Goal: Task Accomplishment & Management: Use online tool/utility

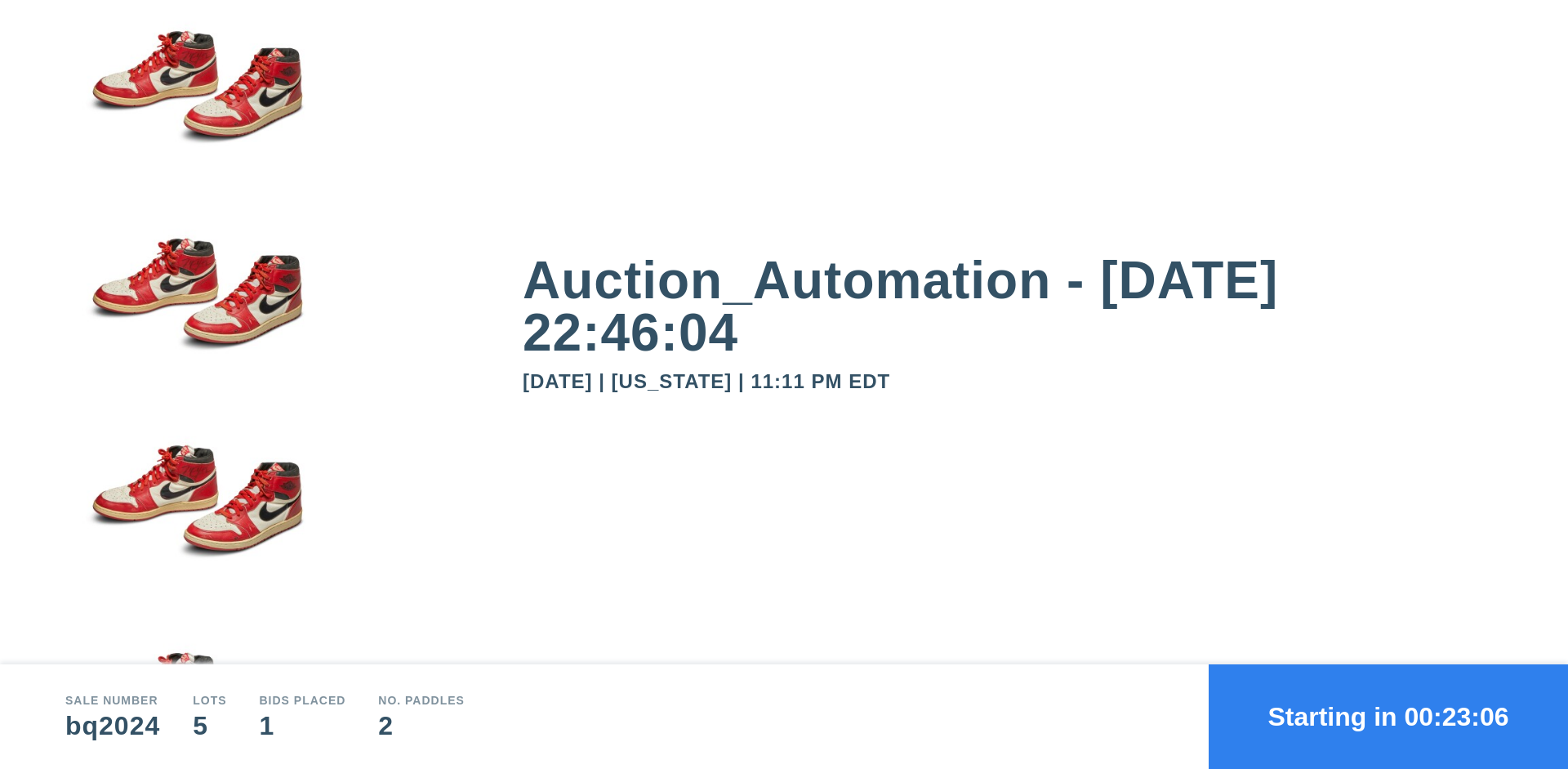
click at [1389, 716] on button "Starting in 00:23:06" at bounding box center [1388, 716] width 359 height 104
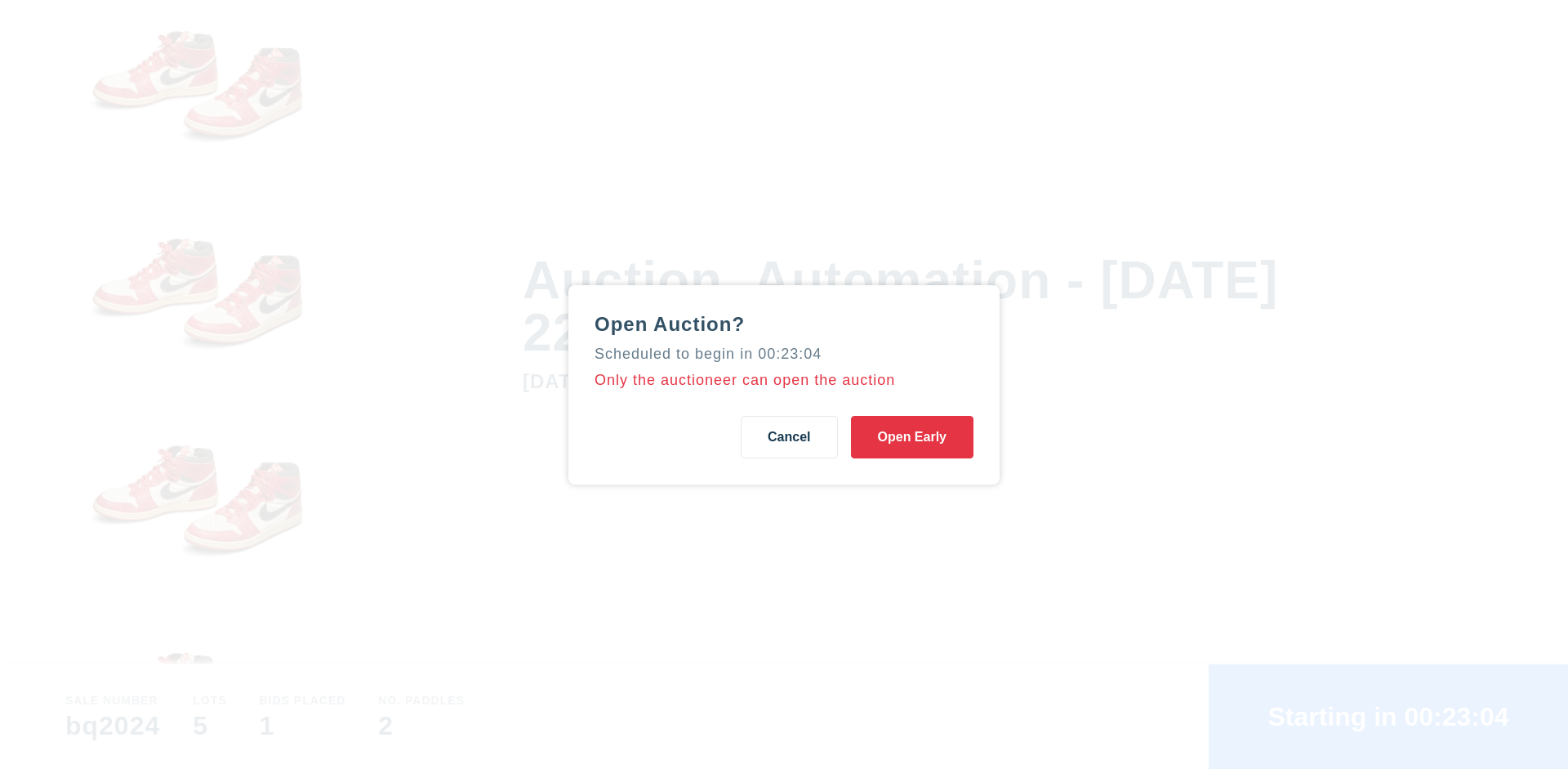
click at [913, 437] on button "Open Early" at bounding box center [912, 437] width 122 height 43
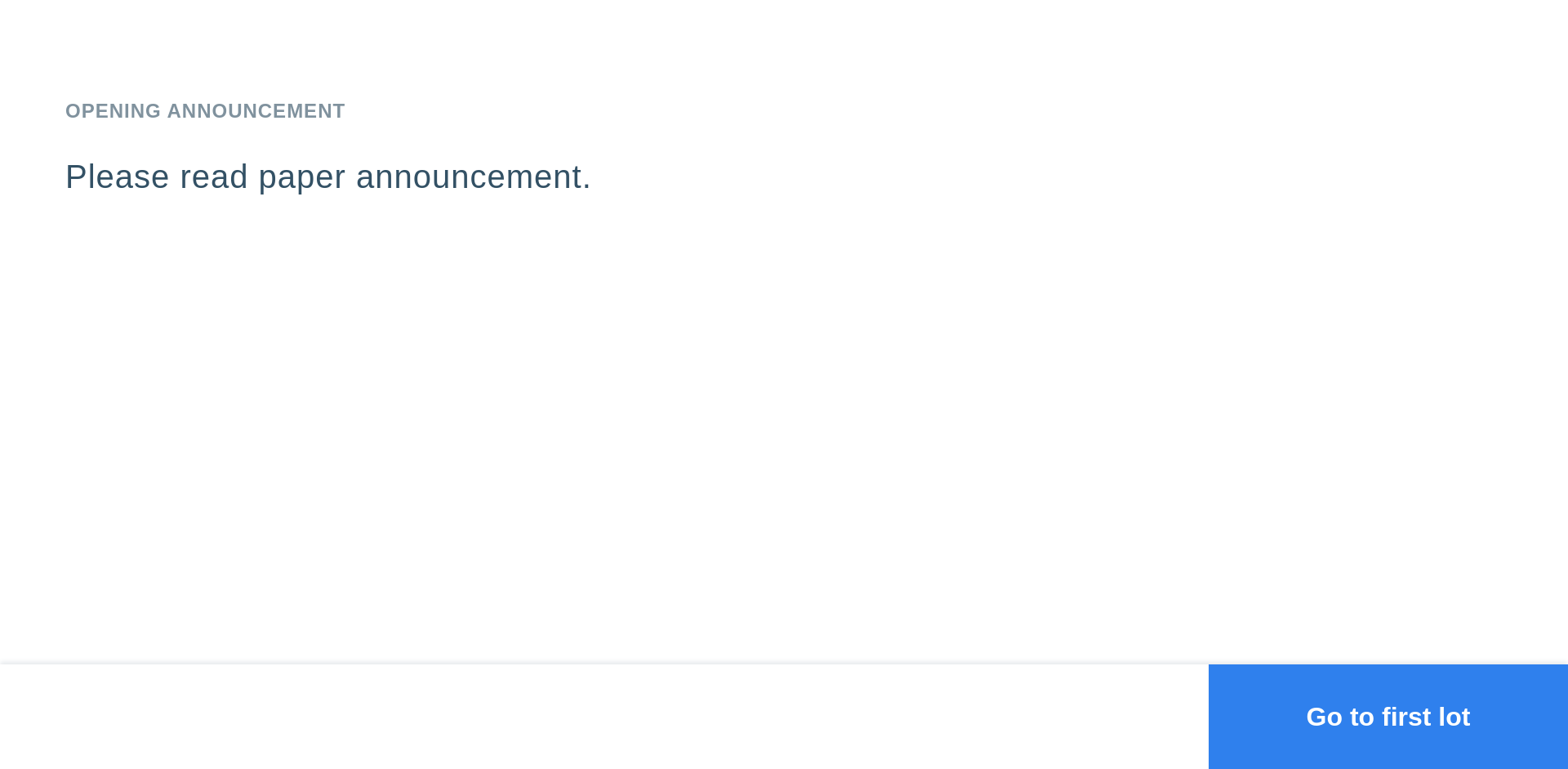
click at [1389, 716] on button "Go to first lot" at bounding box center [1388, 716] width 359 height 104
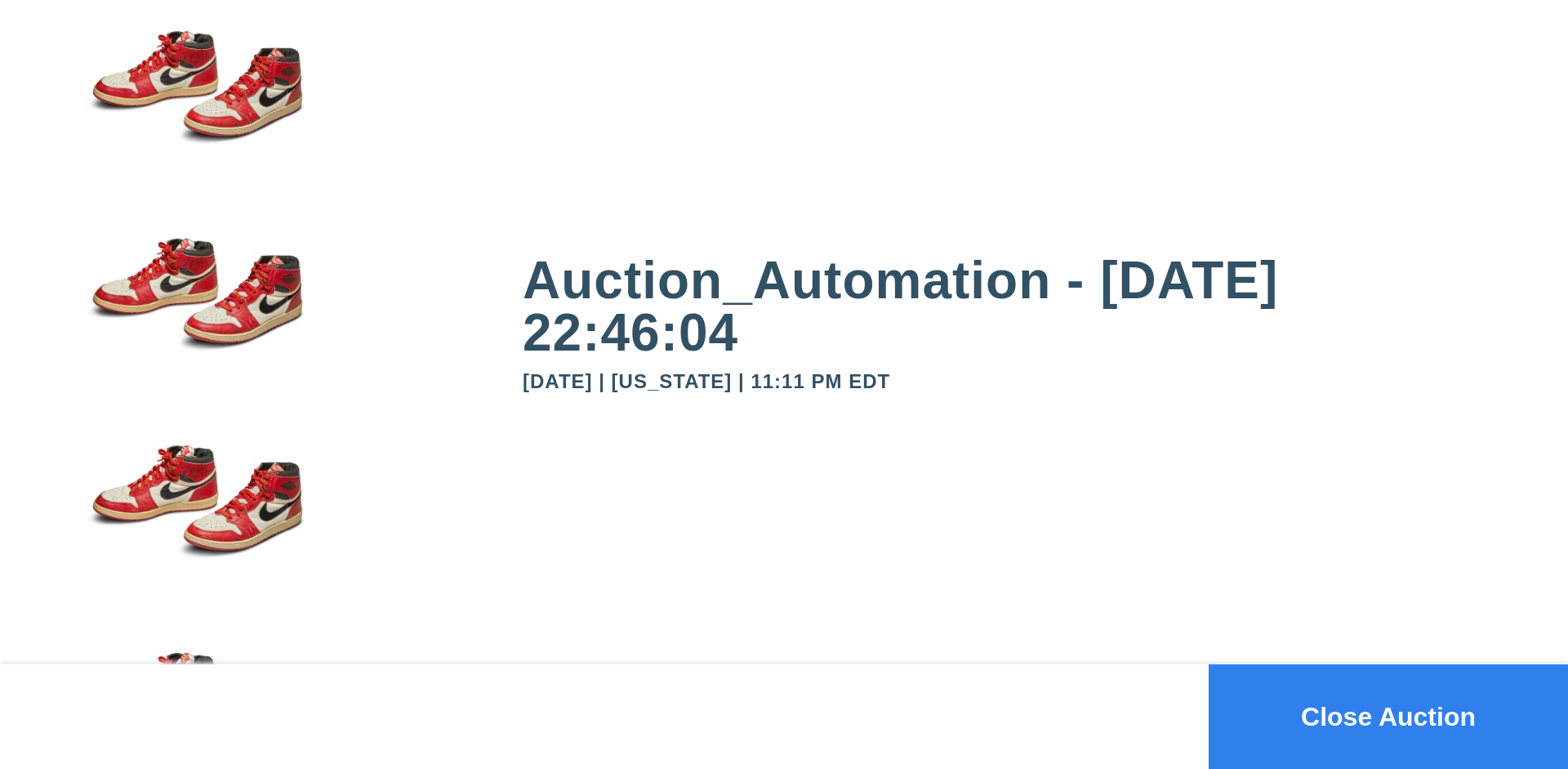
click at [1389, 716] on button "Close Auction" at bounding box center [1388, 716] width 359 height 104
